Goal: Task Accomplishment & Management: Complete application form

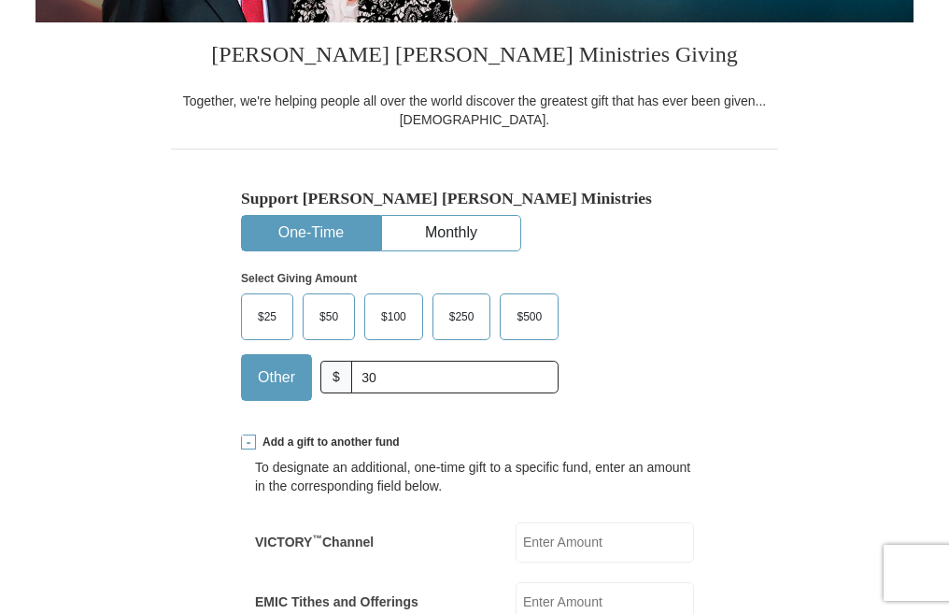
click at [250, 443] on span at bounding box center [248, 442] width 15 height 15
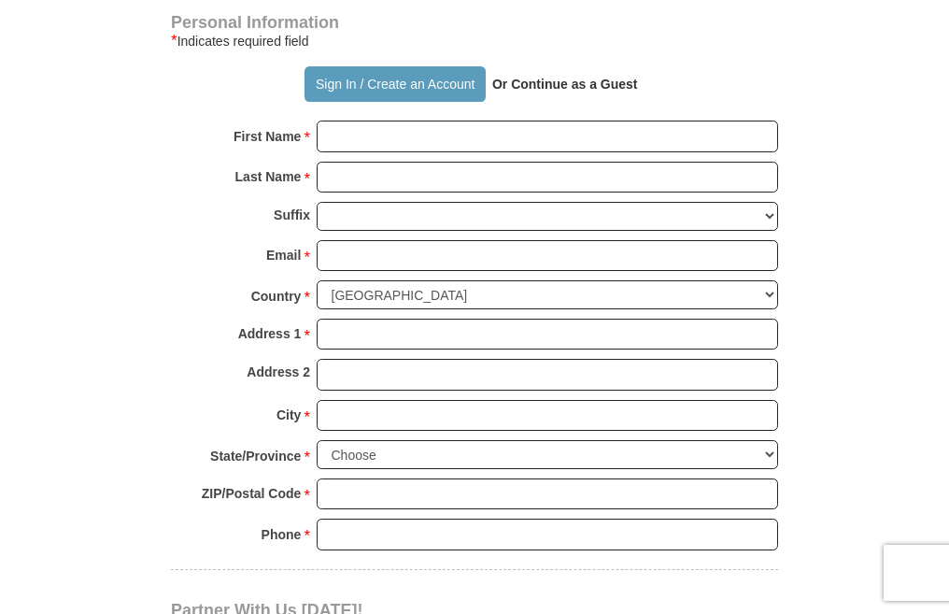
scroll to position [1247, 0]
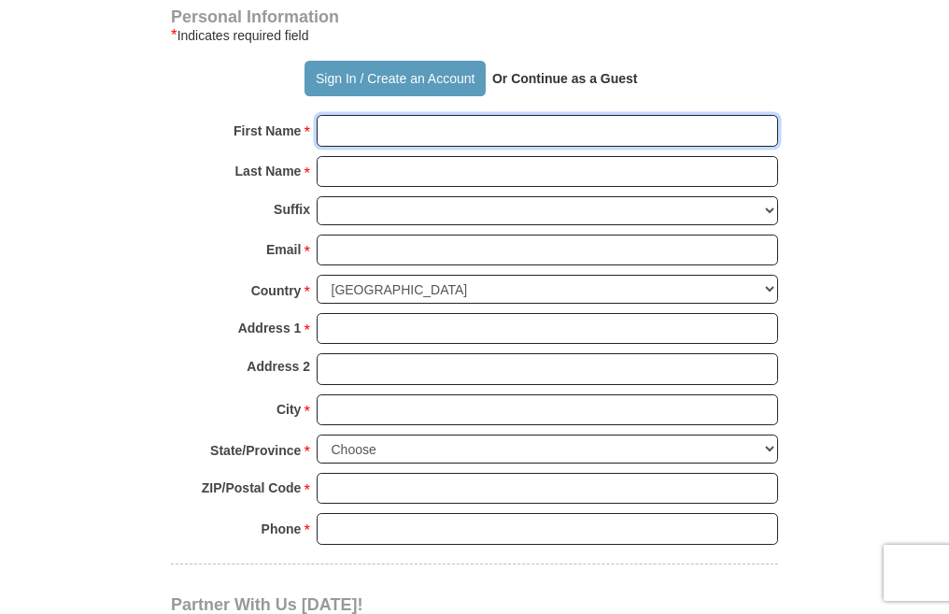
click at [627, 128] on input "First Name *" at bounding box center [548, 131] width 462 height 32
type input "fatima"
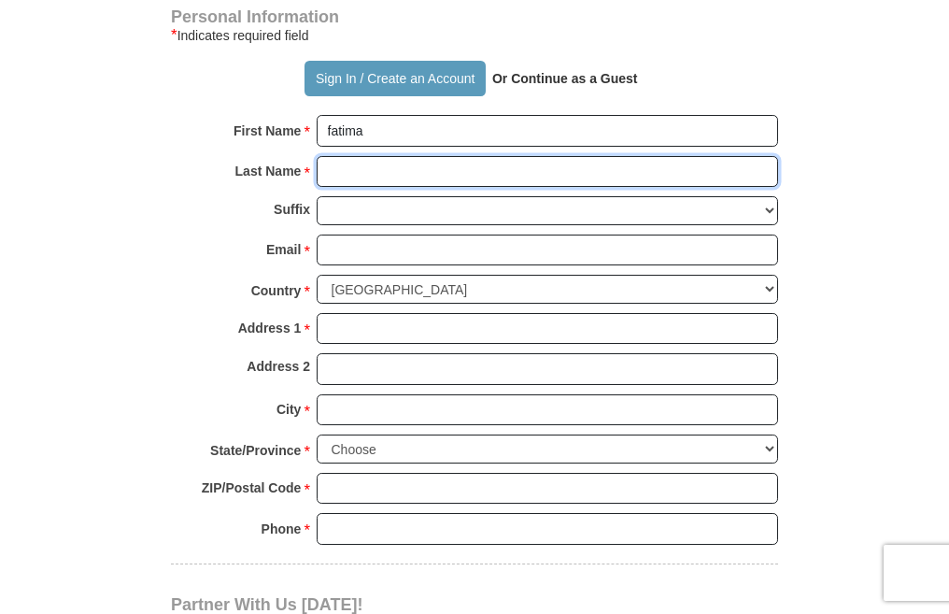
click at [452, 179] on input "Last Name *" at bounding box center [548, 172] width 462 height 32
type input "sokera"
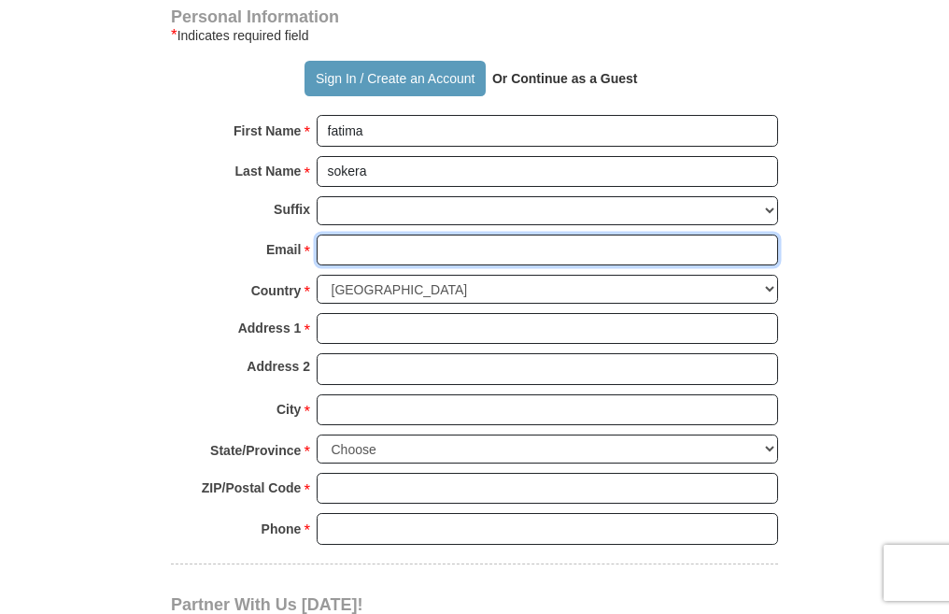
click at [414, 253] on input "Email *" at bounding box center [548, 251] width 462 height 32
type input "[EMAIL_ADDRESS][DOMAIN_NAME]"
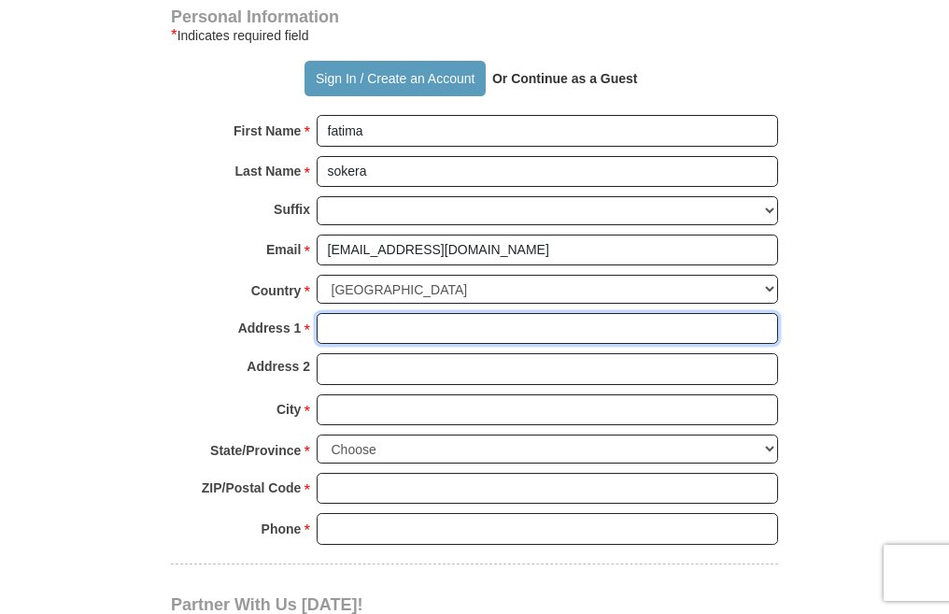
click at [447, 330] on input "Address 1 *" at bounding box center [548, 329] width 462 height 32
type input "p.o. box 10648"
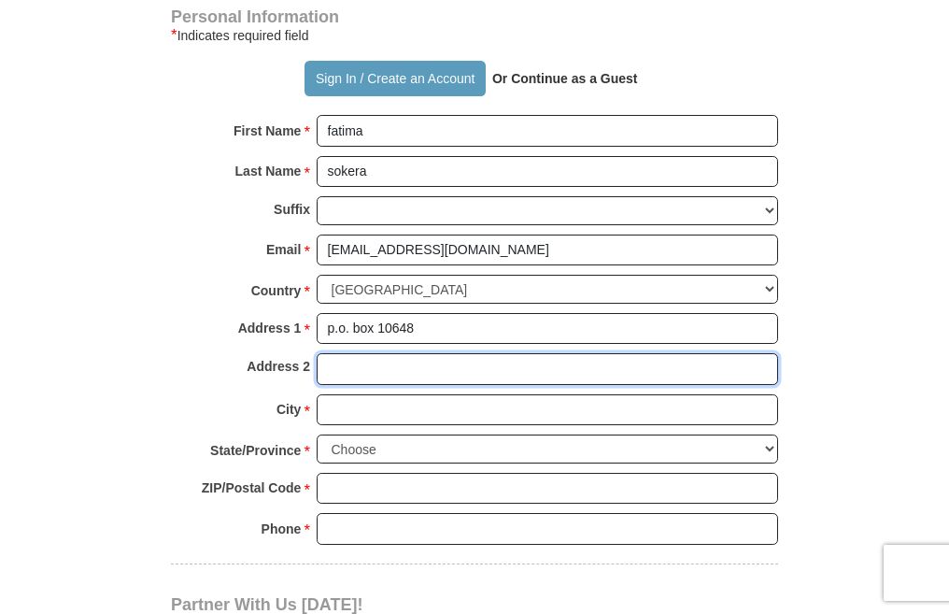
click at [448, 364] on input "Address 2" at bounding box center [548, 369] width 462 height 32
click at [443, 369] on input "Address 2" at bounding box center [548, 369] width 462 height 32
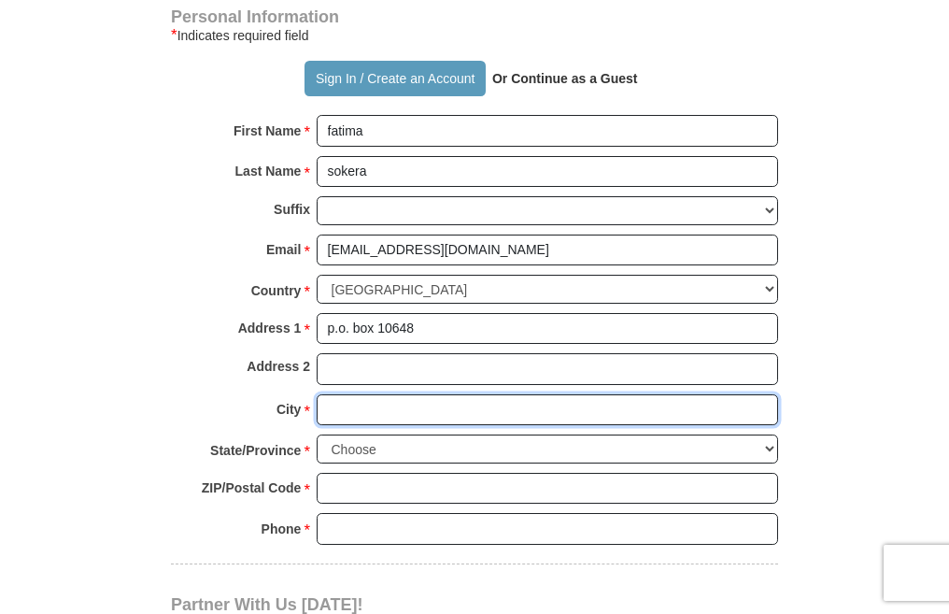
click at [431, 410] on input "City *" at bounding box center [548, 410] width 462 height 32
type input "[GEOGRAPHIC_DATA]"
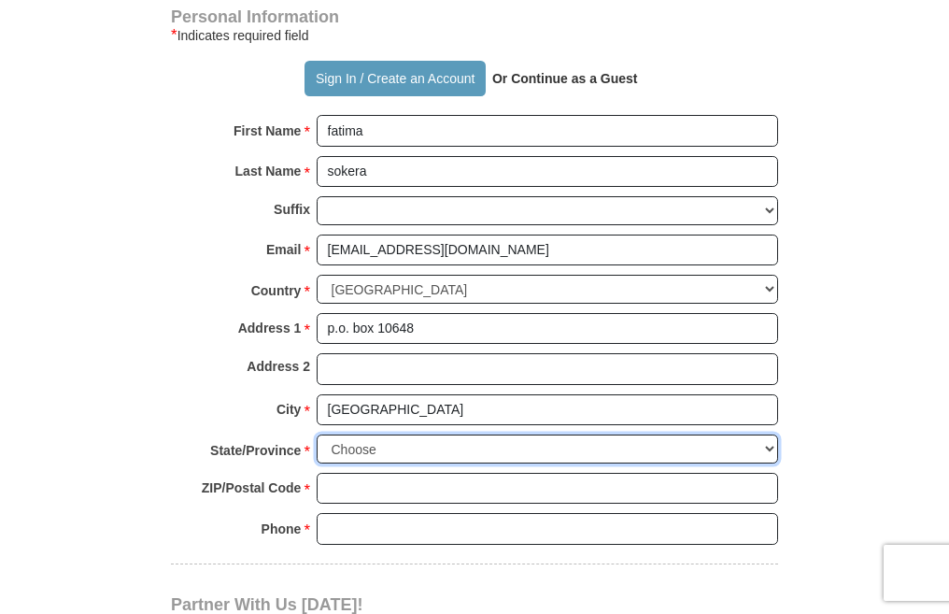
click at [443, 452] on select "Choose [US_STATE] [US_STATE] [US_STATE] [US_STATE] [US_STATE] Armed Forces Amer…" at bounding box center [548, 449] width 462 height 29
select select "GA"
click at [317, 435] on select "Choose [US_STATE] [US_STATE] [US_STATE] [US_STATE] [US_STATE] Armed Forces Amer…" at bounding box center [548, 449] width 462 height 29
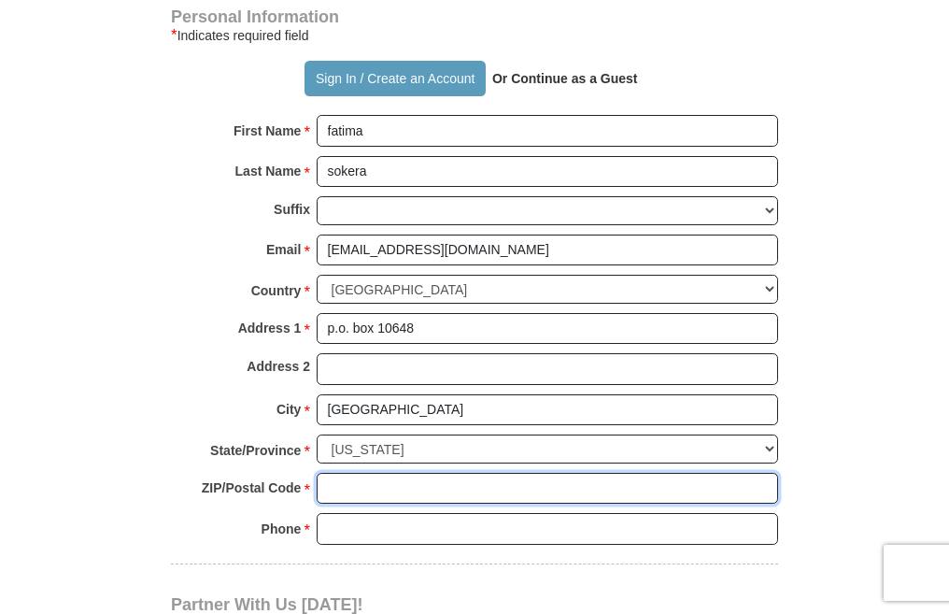
click at [421, 490] on input "ZIP/Postal Code *" at bounding box center [548, 489] width 462 height 32
type input "30310"
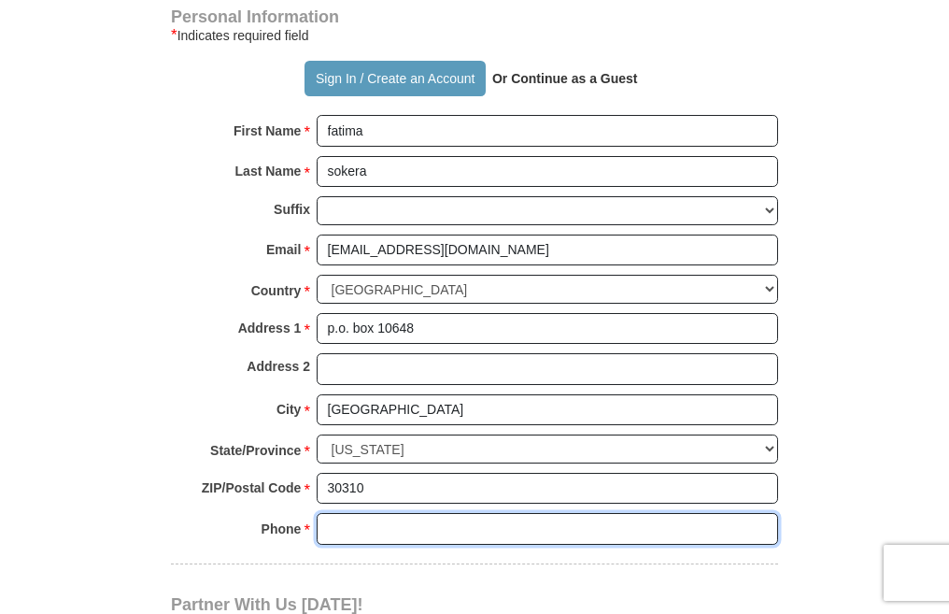
click at [431, 540] on input "Phone * *" at bounding box center [548, 529] width 462 height 32
type input "2066003036"
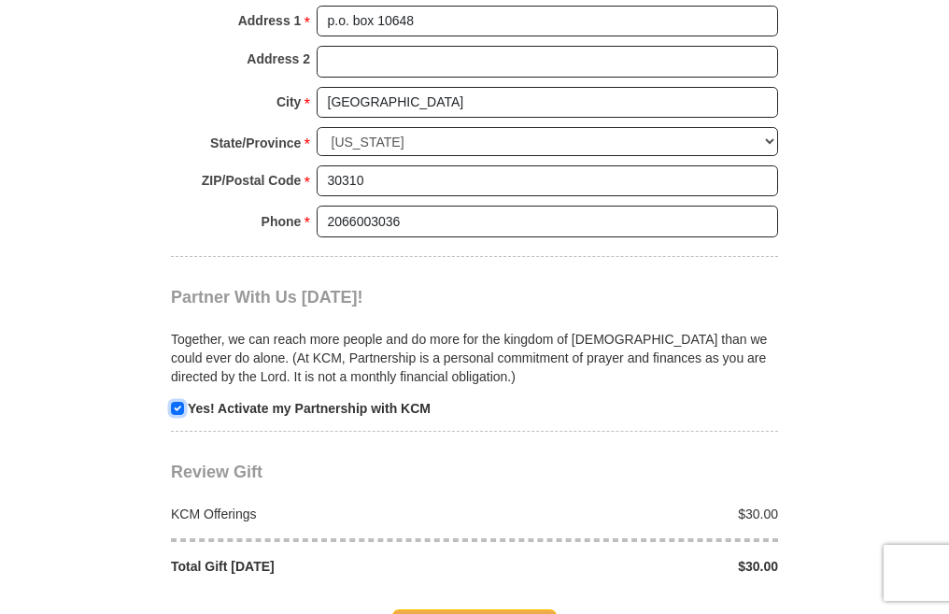
click at [180, 409] on input "checkbox" at bounding box center [177, 408] width 13 height 13
checkbox input "false"
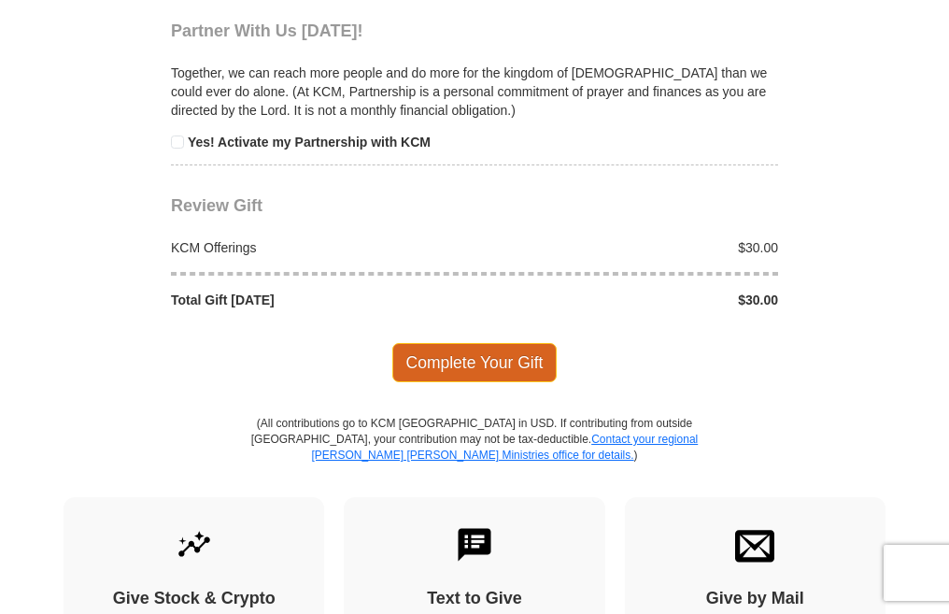
click at [509, 361] on span "Complete Your Gift" at bounding box center [474, 362] width 165 height 39
